Goal: Task Accomplishment & Management: Manage account settings

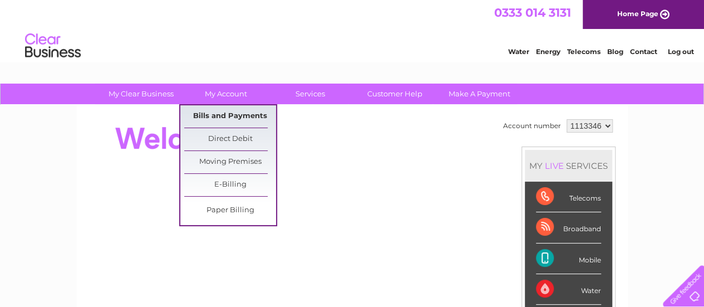
click at [234, 117] on link "Bills and Payments" at bounding box center [230, 116] width 92 height 22
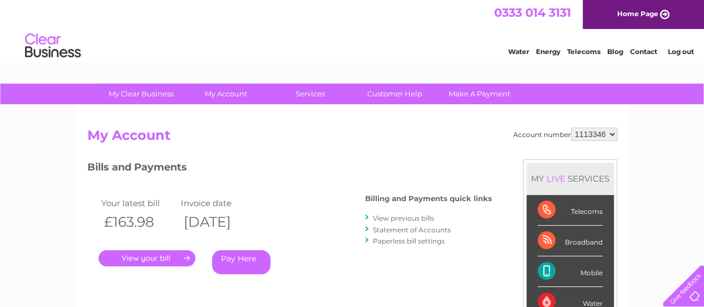
click at [129, 254] on link "." at bounding box center [147, 258] width 97 height 16
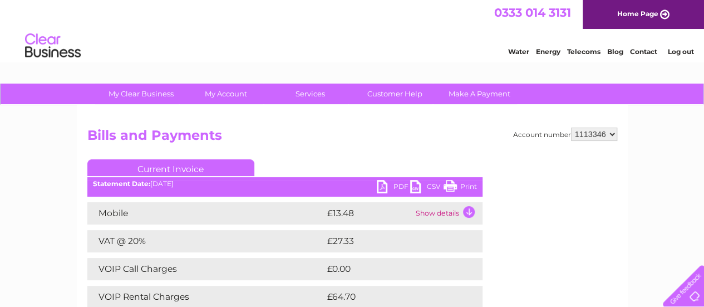
click at [463, 185] on link "Print" at bounding box center [460, 188] width 33 height 16
